Goal: Information Seeking & Learning: Learn about a topic

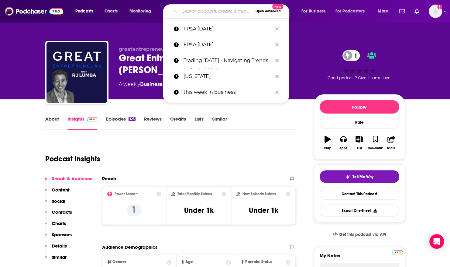
click at [203, 12] on input "Search podcasts, credits, & more..." at bounding box center [216, 11] width 73 height 10
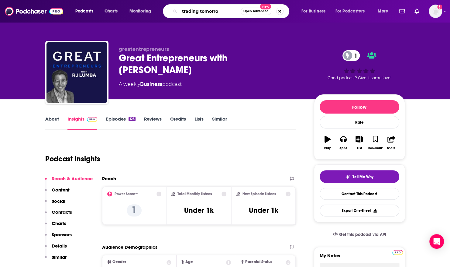
type input "trading [DATE]"
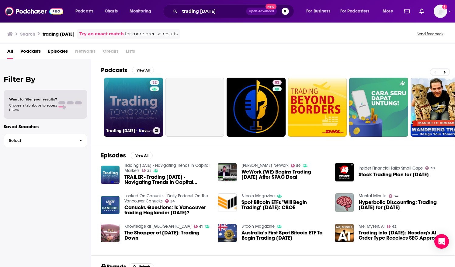
click at [132, 100] on link "32 Trading [DATE] - Navigating Trends in Capital Markets" at bounding box center [133, 107] width 59 height 59
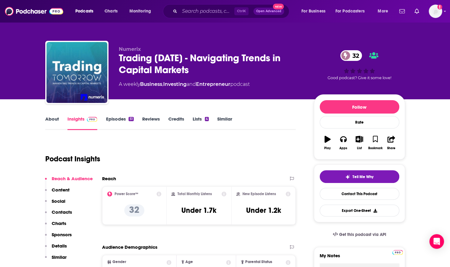
click at [121, 121] on link "Episodes 51" at bounding box center [120, 123] width 28 height 14
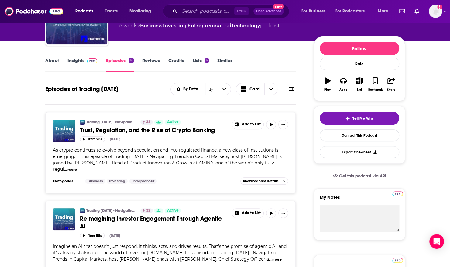
scroll to position [61, 0]
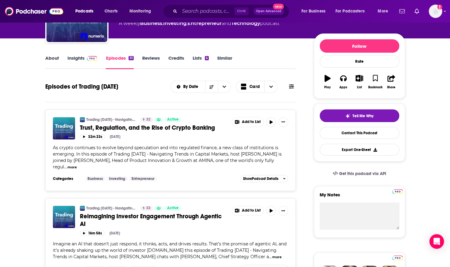
click at [67, 167] on button "more" at bounding box center [71, 166] width 9 height 5
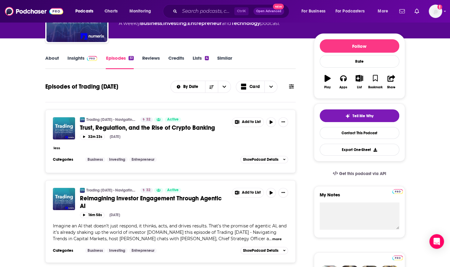
click at [59, 148] on button "less" at bounding box center [56, 147] width 7 height 5
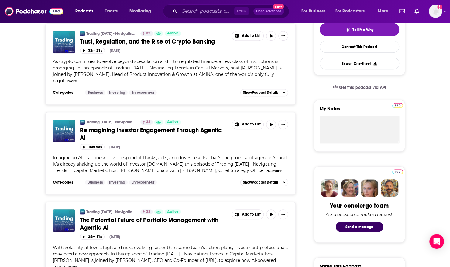
scroll to position [152, 0]
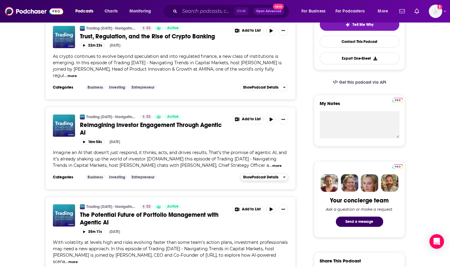
click at [272, 164] on button "more" at bounding box center [276, 165] width 9 height 5
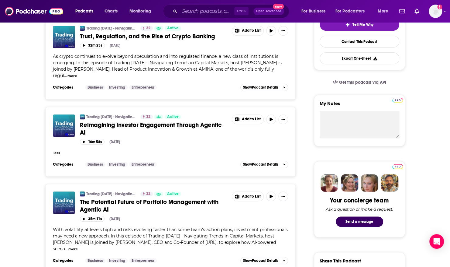
click at [55, 152] on button "less" at bounding box center [56, 152] width 7 height 5
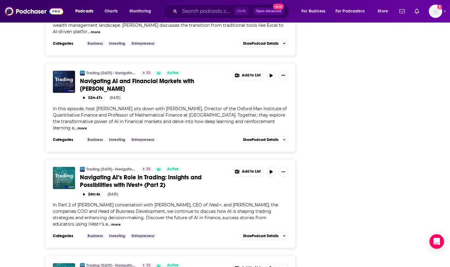
scroll to position [1611, 0]
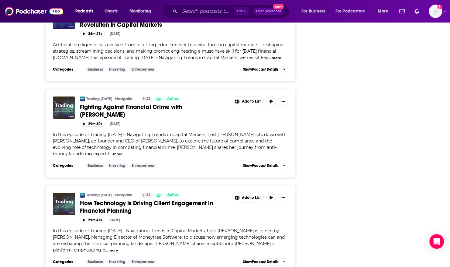
scroll to position [1216, 0]
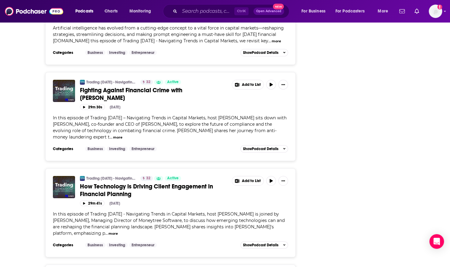
click at [189, 182] on span "How Technology is Driving Client Engagement in Financial Planning" at bounding box center [146, 189] width 133 height 15
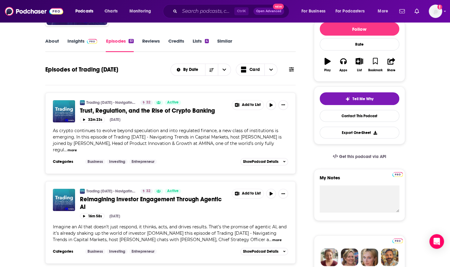
scroll to position [91, 0]
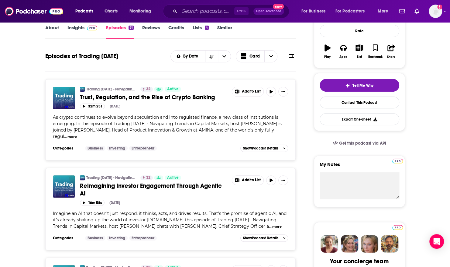
click at [71, 29] on link "Insights" at bounding box center [82, 32] width 30 height 14
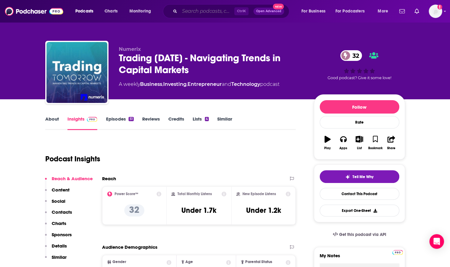
click at [206, 8] on input "Search podcasts, credits, & more..." at bounding box center [207, 11] width 55 height 10
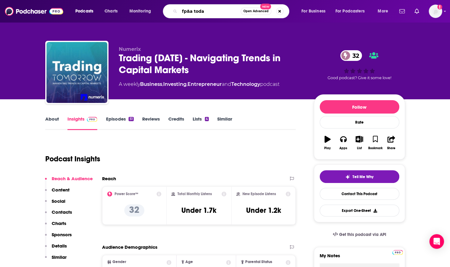
type input "fp&a [DATE]"
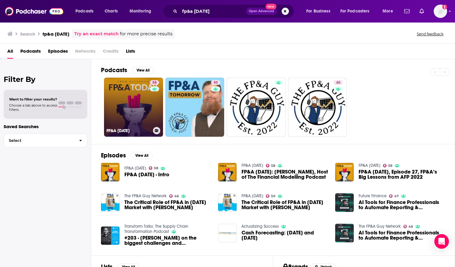
click at [142, 91] on link "58 FP&A [DATE]" at bounding box center [133, 107] width 59 height 59
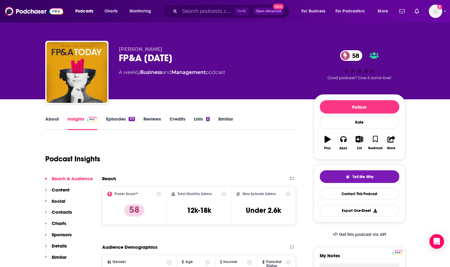
click at [117, 120] on link "Episodes 171" at bounding box center [120, 123] width 29 height 14
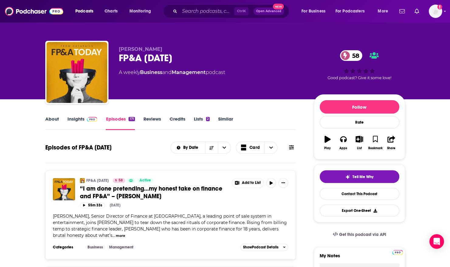
click at [56, 121] on link "About" at bounding box center [52, 123] width 14 height 14
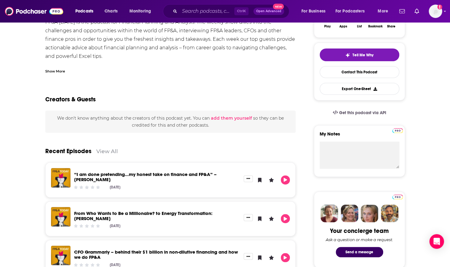
scroll to position [91, 0]
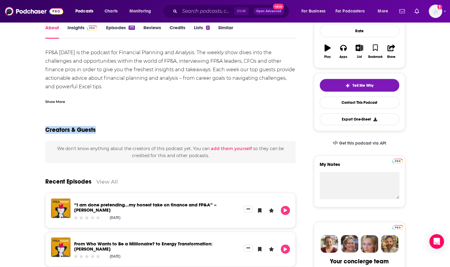
drag, startPoint x: 212, startPoint y: 123, endPoint x: 212, endPoint y: 105, distance: 18.2
click at [142, 116] on div "Creators & Guests" at bounding box center [170, 125] width 251 height 29
click at [121, 129] on div "Creators & Guests" at bounding box center [170, 125] width 251 height 29
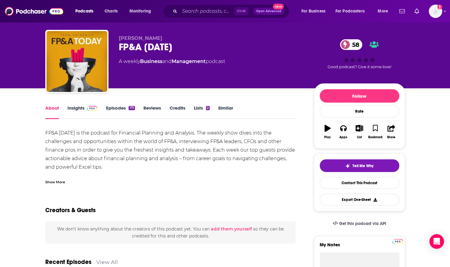
scroll to position [0, 0]
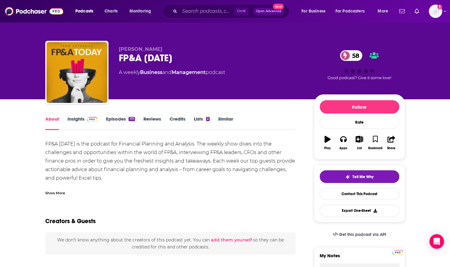
click at [78, 120] on link "Insights" at bounding box center [82, 123] width 30 height 14
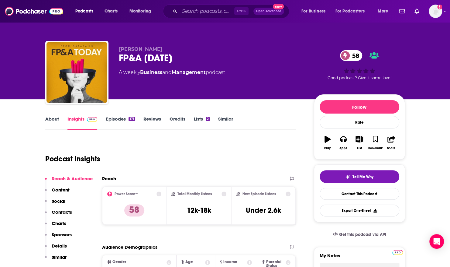
click at [125, 122] on link "Episodes 171" at bounding box center [120, 123] width 29 height 14
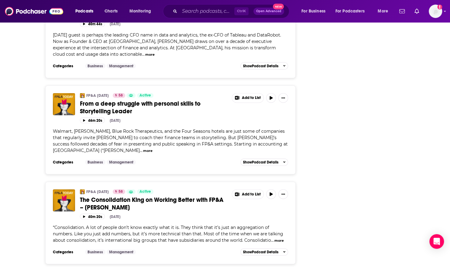
scroll to position [2140, 0]
